Goal: Information Seeking & Learning: Understand process/instructions

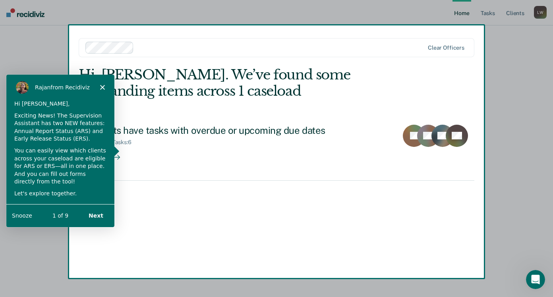
click at [94, 214] on button "Next" at bounding box center [95, 215] width 31 height 16
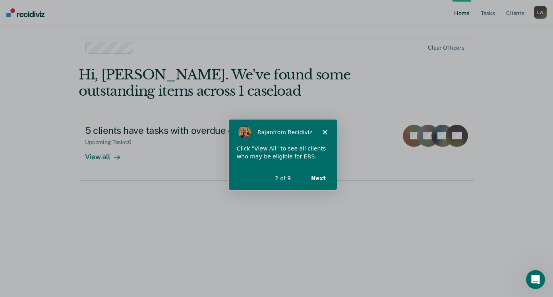
click at [315, 176] on button "Next" at bounding box center [318, 178] width 31 height 16
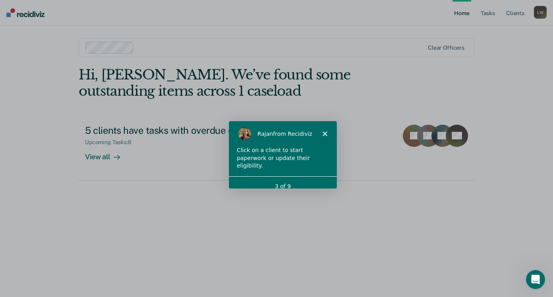
drag, startPoint x: 290, startPoint y: 172, endPoint x: 313, endPoint y: 150, distance: 32.0
click at [290, 176] on div "3 of 9" at bounding box center [283, 186] width 108 height 20
click at [323, 132] on polygon "Close" at bounding box center [324, 133] width 5 height 5
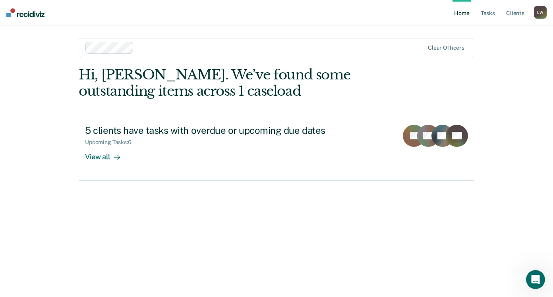
click at [540, 15] on div "L W" at bounding box center [540, 12] width 13 height 13
click at [527, 13] on ul "Home Tasks Client s" at bounding box center [493, 12] width 81 height 25
click at [522, 13] on link "Client s" at bounding box center [515, 12] width 21 height 25
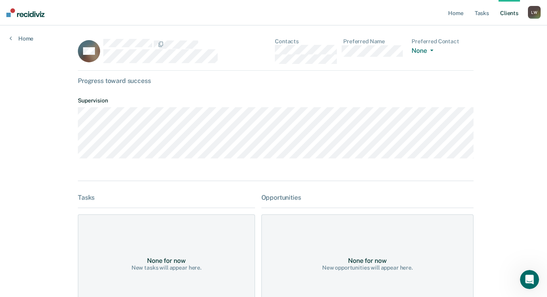
click at [515, 12] on link "Client s" at bounding box center [509, 12] width 21 height 25
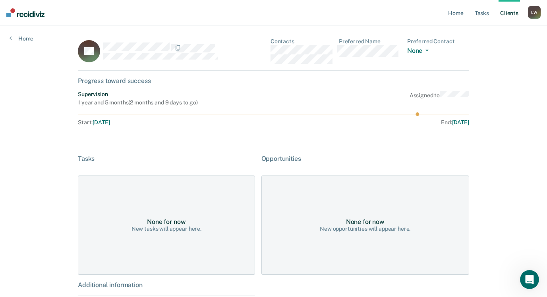
click at [515, 10] on link "Client s" at bounding box center [509, 12] width 21 height 25
click at [511, 15] on link "Client s" at bounding box center [509, 12] width 21 height 25
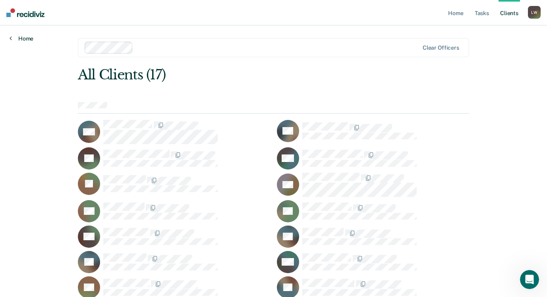
click at [11, 41] on icon at bounding box center [11, 38] width 2 height 6
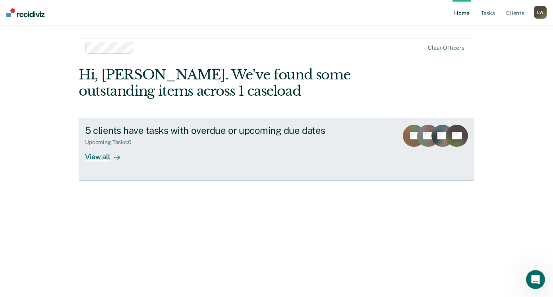
click at [109, 158] on div "View all" at bounding box center [107, 153] width 45 height 15
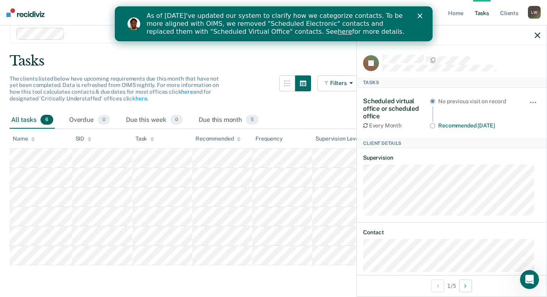
scroll to position [12, 0]
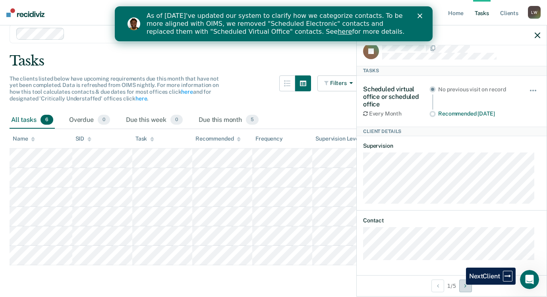
click at [462, 285] on button "Next Client" at bounding box center [465, 286] width 13 height 13
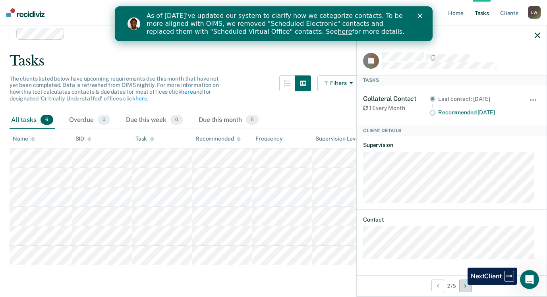
scroll to position [1, 0]
click at [462, 285] on button "Next Client" at bounding box center [465, 286] width 13 height 13
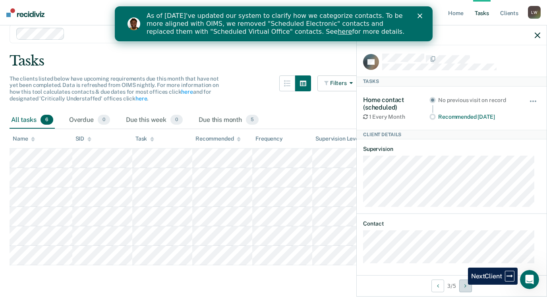
scroll to position [4, 0]
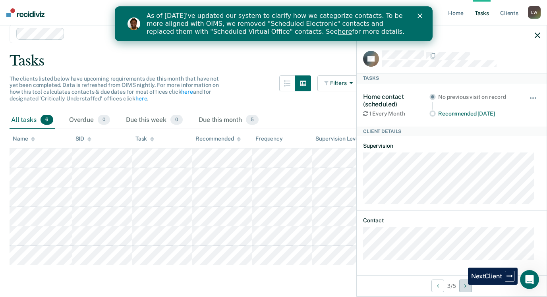
click at [462, 285] on button "Next Client" at bounding box center [465, 286] width 13 height 13
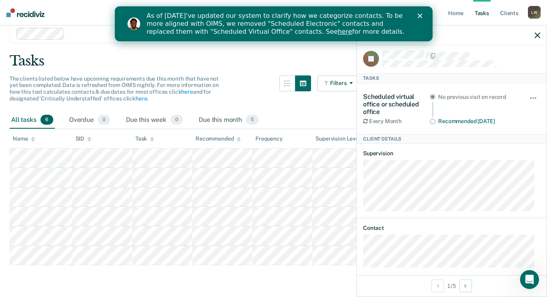
scroll to position [12, 0]
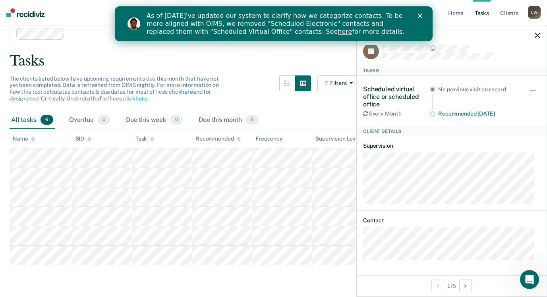
click at [421, 18] on div "As of 7/29, we've updated our system to clarify how we categorize contacts. To …" at bounding box center [273, 24] width 318 height 29
click at [420, 18] on div "As of 7/29, we've updated our system to clarify how we categorize contacts. To …" at bounding box center [273, 24] width 318 height 29
click at [421, 15] on icon "Close" at bounding box center [419, 16] width 5 height 5
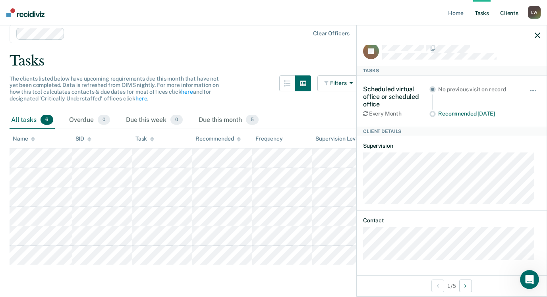
click at [508, 15] on link "Client s" at bounding box center [509, 12] width 21 height 25
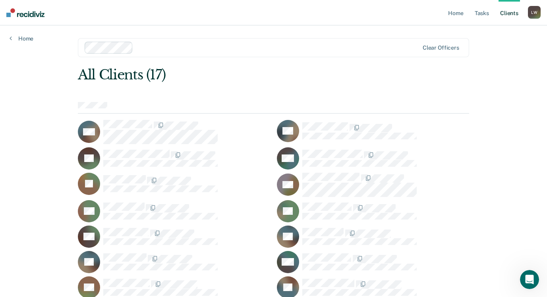
click at [529, 14] on div "L W" at bounding box center [534, 12] width 13 height 13
click at [479, 44] on link "How it works" at bounding box center [503, 42] width 64 height 7
